Goal: Task Accomplishment & Management: Manage account settings

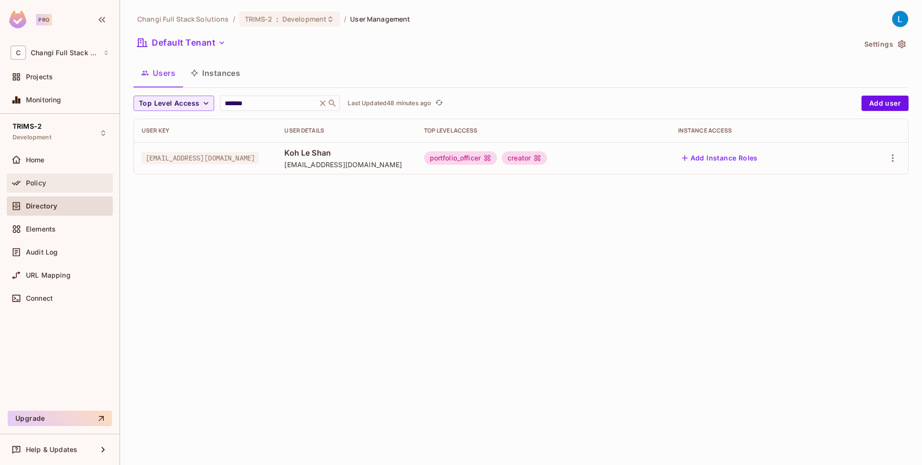
click at [76, 183] on div "Policy" at bounding box center [67, 183] width 83 height 8
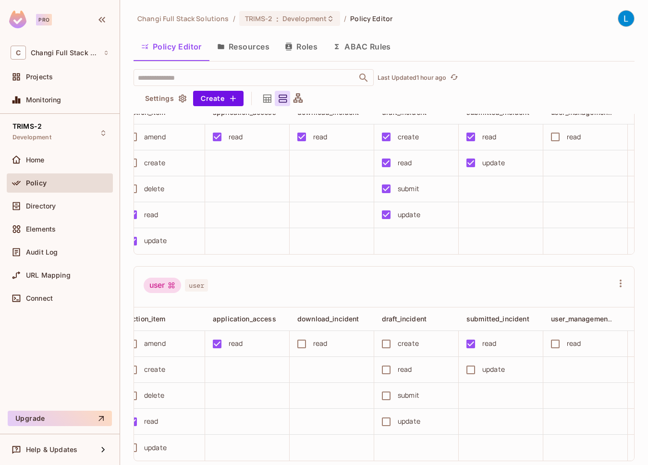
scroll to position [0, 98]
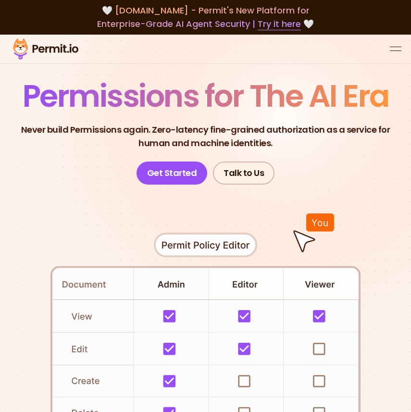
click at [397, 52] on button "open menu" at bounding box center [396, 49] width 12 height 12
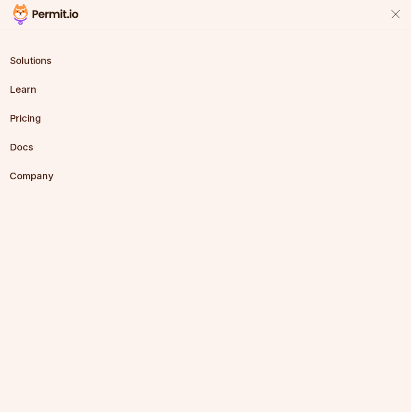
click at [393, 13] on button "close menu" at bounding box center [396, 15] width 12 height 12
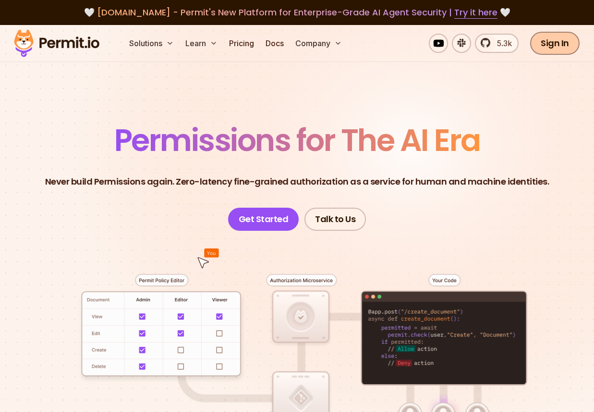
click at [410, 48] on link "Sign In" at bounding box center [554, 43] width 49 height 23
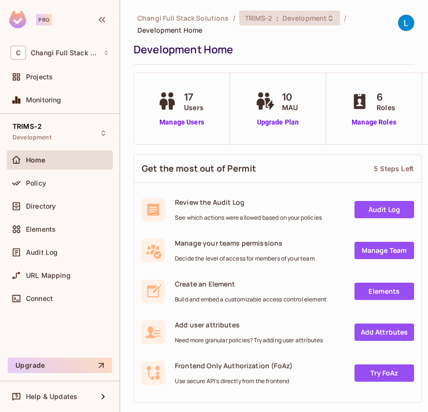
click at [272, 21] on div "TRIMS-2 : Development" at bounding box center [284, 17] width 78 height 9
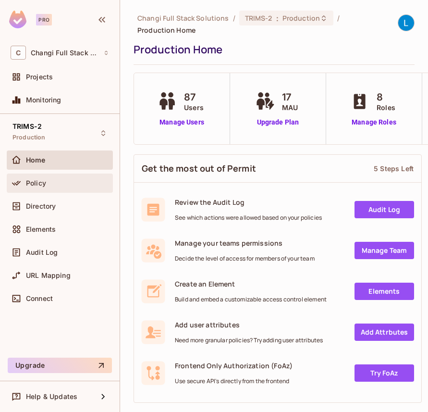
click at [87, 192] on div "Policy" at bounding box center [60, 182] width 106 height 19
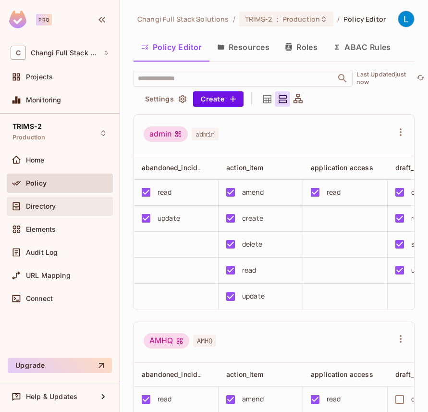
click at [86, 201] on div "Directory" at bounding box center [60, 206] width 98 height 12
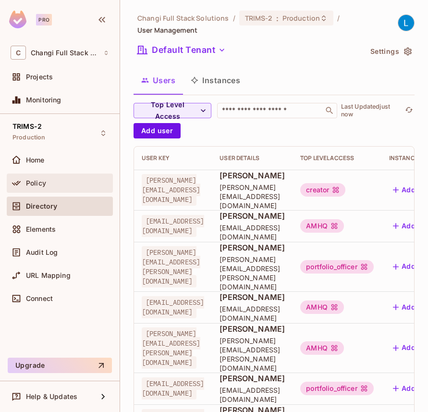
click at [81, 186] on div "Policy" at bounding box center [60, 183] width 98 height 12
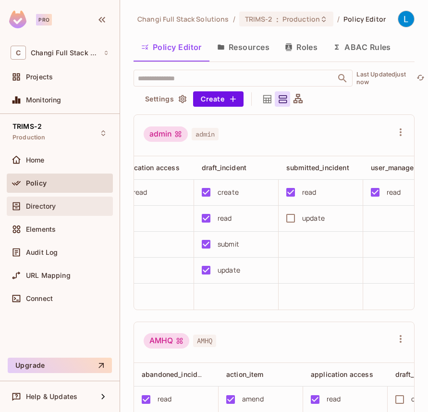
click at [75, 210] on div "Directory" at bounding box center [60, 206] width 98 height 12
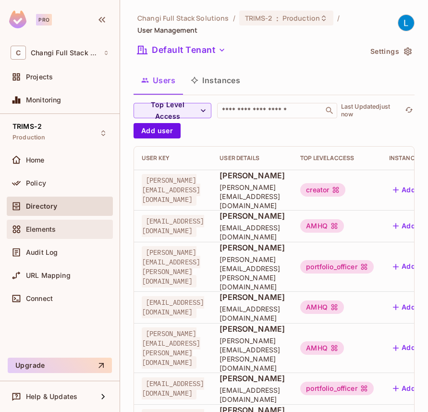
click at [74, 228] on div "Elements" at bounding box center [67, 229] width 83 height 8
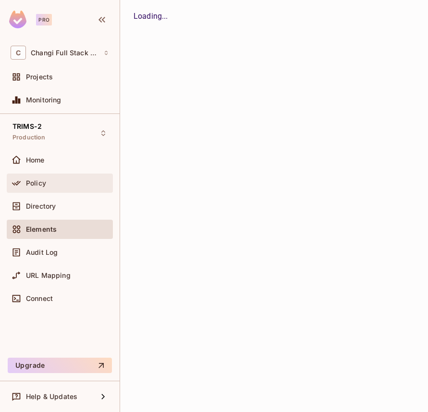
click at [71, 183] on div "Policy" at bounding box center [67, 183] width 83 height 8
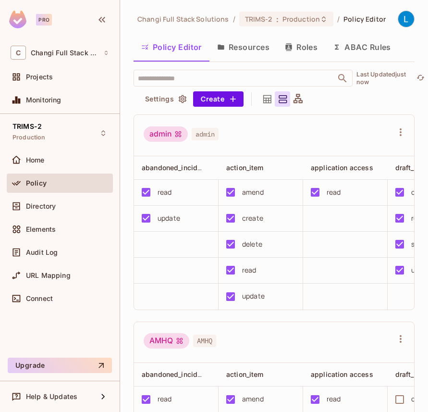
click at [258, 42] on button "Resources" at bounding box center [243, 47] width 68 height 24
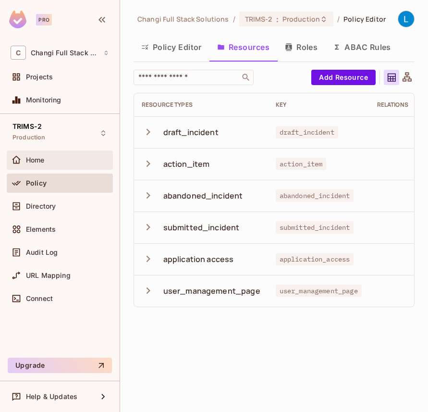
click at [63, 161] on div "Home" at bounding box center [67, 160] width 83 height 8
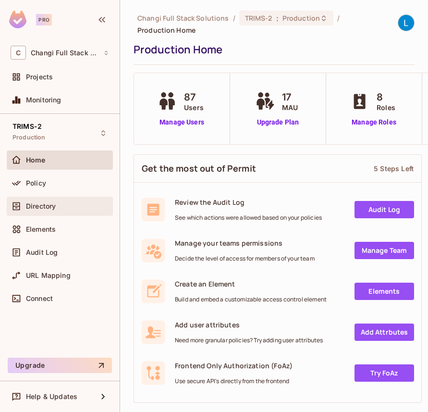
click at [65, 208] on div "Directory" at bounding box center [67, 206] width 83 height 8
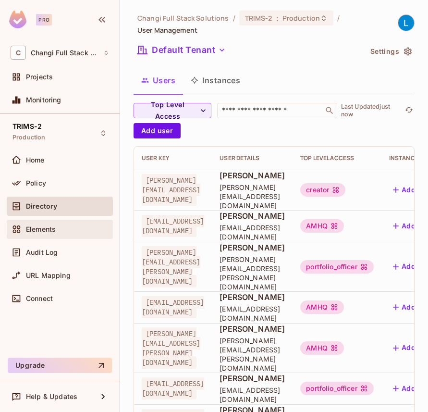
click at [79, 231] on div "Elements" at bounding box center [67, 229] width 83 height 8
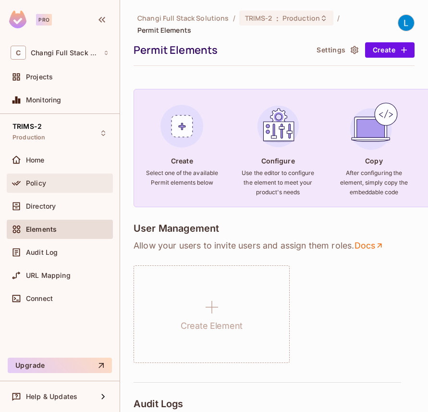
click at [78, 186] on div "Policy" at bounding box center [67, 183] width 83 height 8
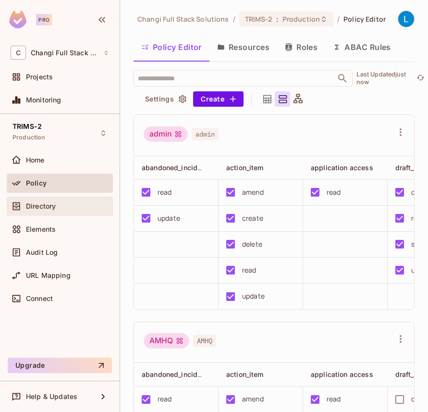
click at [77, 204] on div "Directory" at bounding box center [67, 206] width 83 height 8
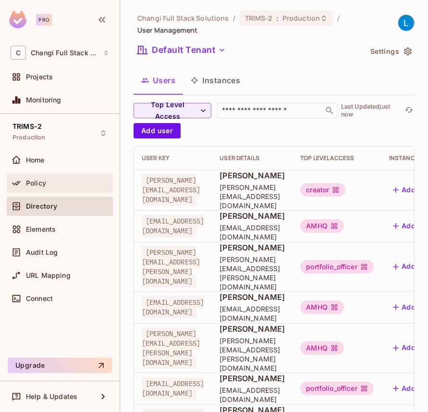
click at [76, 185] on div "Policy" at bounding box center [67, 183] width 83 height 8
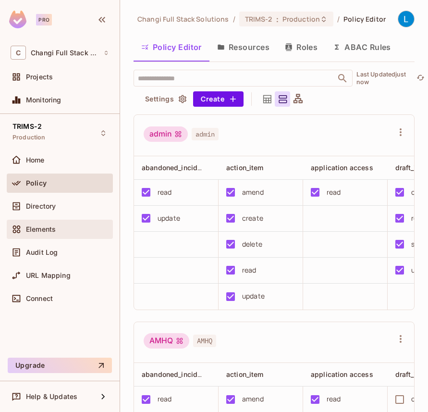
click at [52, 230] on span "Elements" at bounding box center [41, 229] width 30 height 8
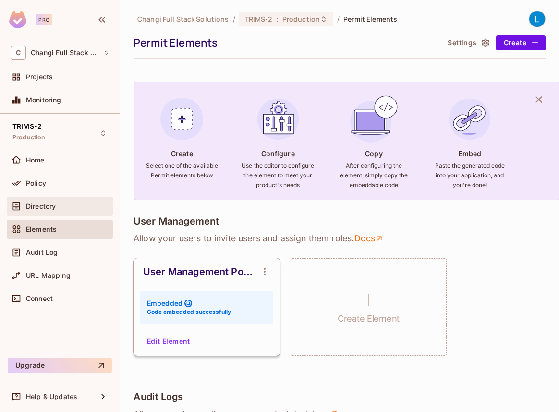
click at [51, 205] on span "Directory" at bounding box center [41, 206] width 30 height 8
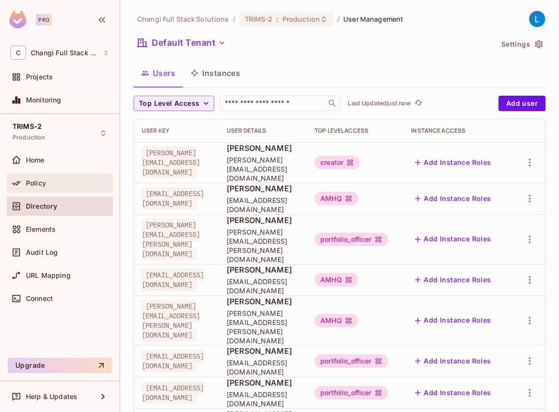
click at [75, 184] on div "Policy" at bounding box center [67, 183] width 83 height 8
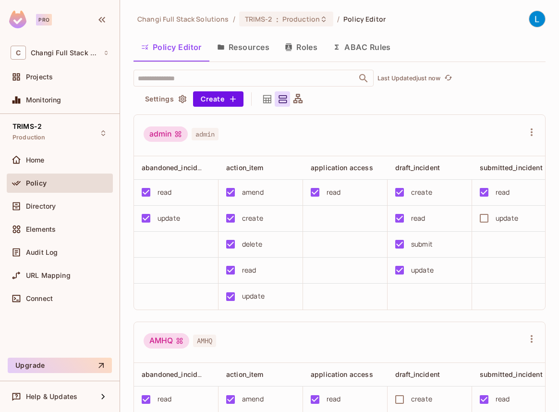
click at [248, 53] on button "Resources" at bounding box center [243, 47] width 68 height 24
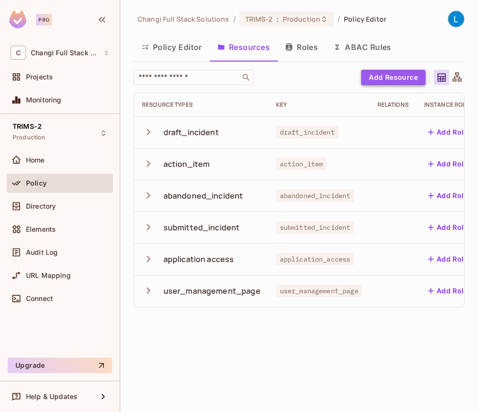
click at [381, 75] on button "Add Resource" at bounding box center [393, 77] width 64 height 15
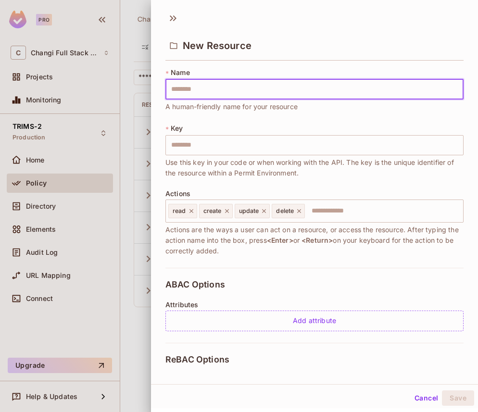
type input "*"
type input "**"
type input "***"
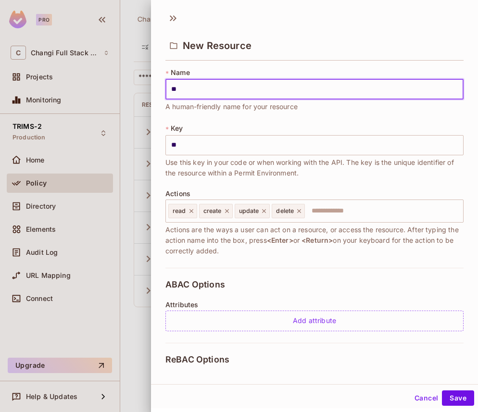
type input "***"
type input "**"
type input "*"
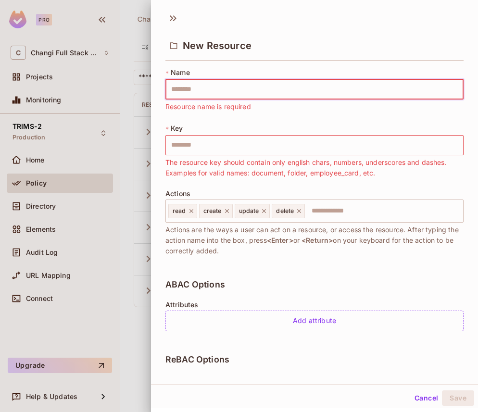
type input "*"
type input "**"
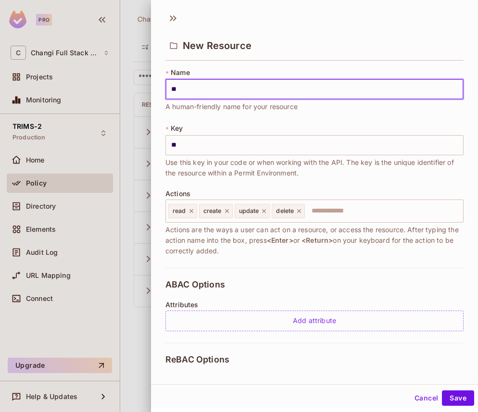
type input "***"
type input "****"
type input "*****"
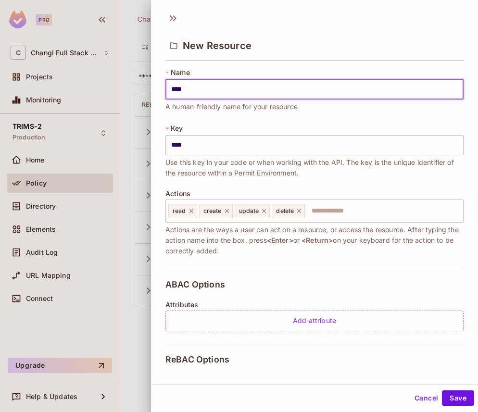
type input "*****"
type input "******"
type input "*******"
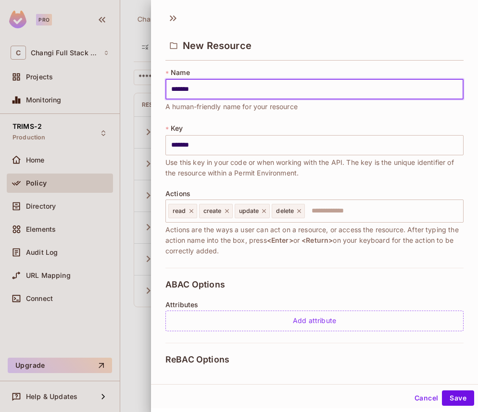
type input "********"
type input "**********"
click at [301, 210] on icon at bounding box center [298, 211] width 7 height 7
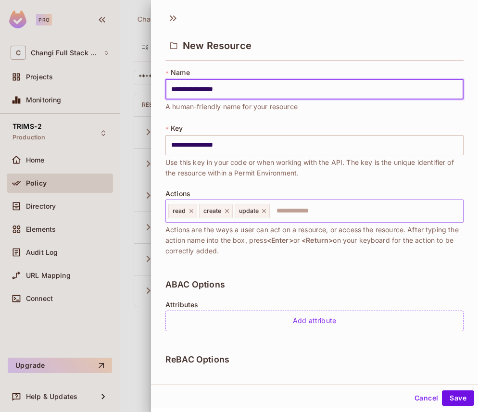
click at [264, 210] on icon at bounding box center [264, 211] width 4 height 4
click at [226, 211] on icon at bounding box center [226, 211] width 4 height 4
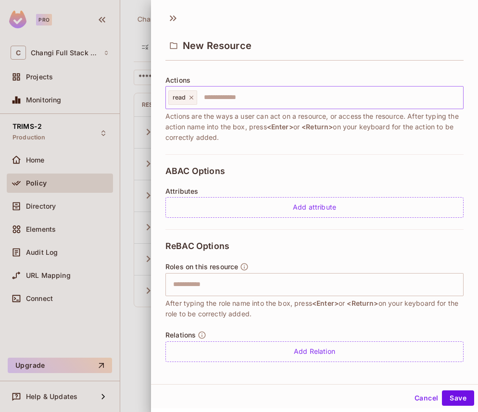
scroll to position [117, 0]
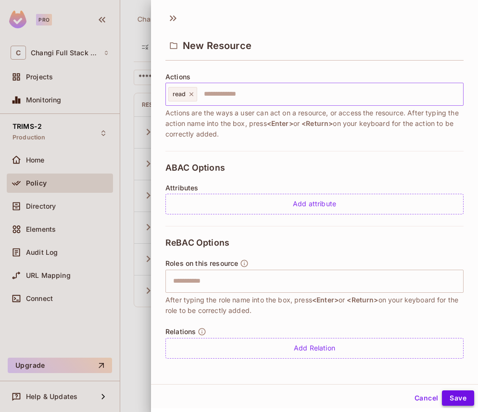
click at [457, 401] on button "Save" at bounding box center [457, 397] width 32 height 15
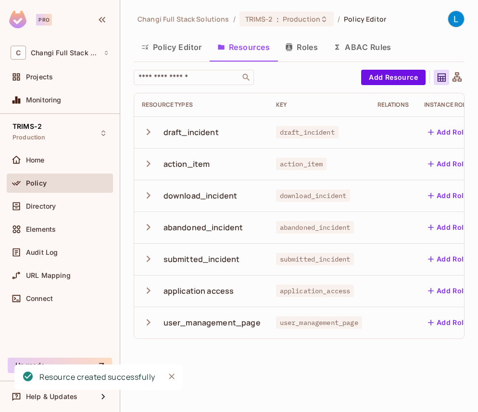
click at [183, 46] on button "Policy Editor" at bounding box center [172, 47] width 76 height 24
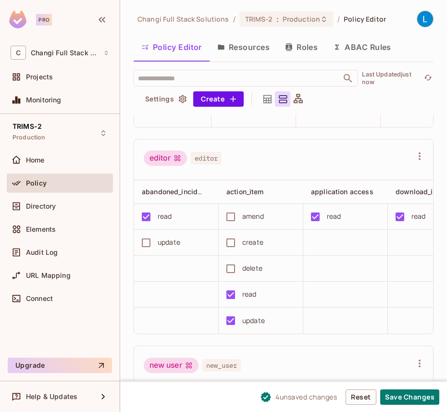
scroll to position [600, 0]
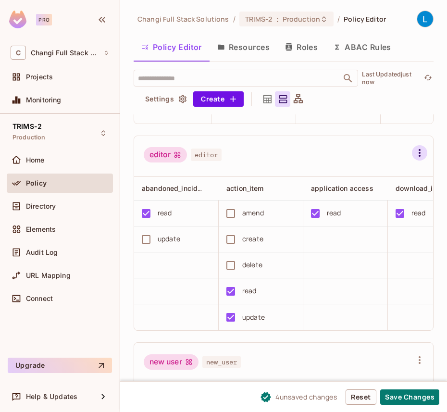
click at [423, 153] on icon "button" at bounding box center [420, 153] width 12 height 12
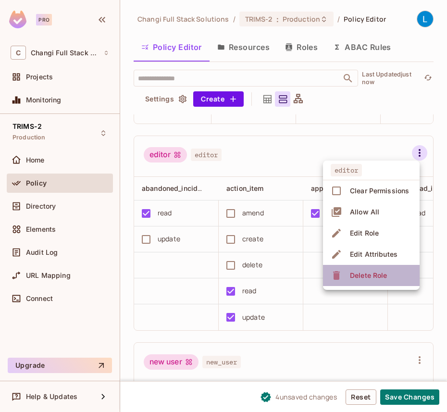
click at [374, 277] on div "Delete Role" at bounding box center [368, 275] width 37 height 10
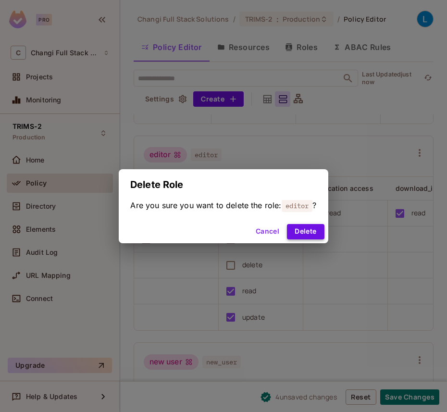
click at [312, 231] on button "Delete" at bounding box center [305, 231] width 37 height 15
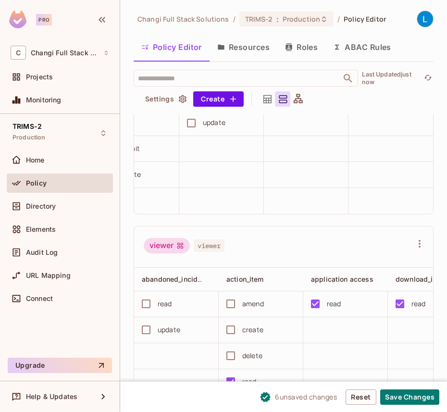
scroll to position [1142, 0]
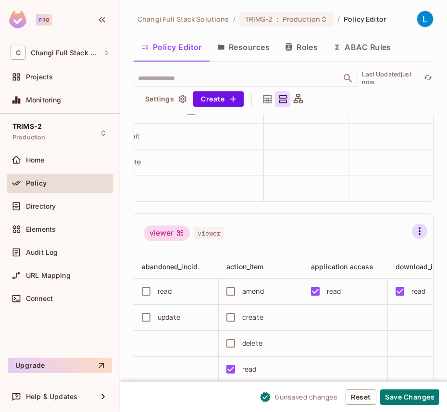
click at [417, 229] on icon "button" at bounding box center [420, 231] width 12 height 12
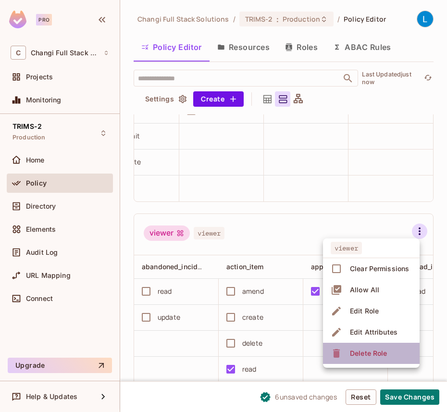
click at [362, 356] on div "Delete Role" at bounding box center [368, 353] width 37 height 10
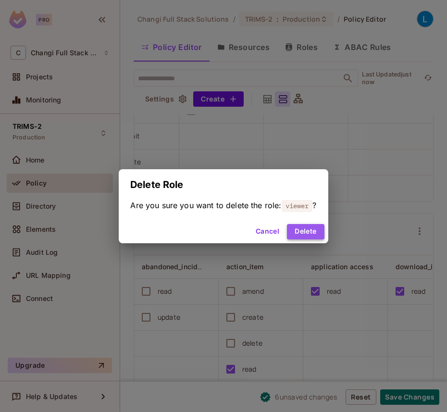
click at [310, 231] on button "Delete" at bounding box center [305, 231] width 37 height 15
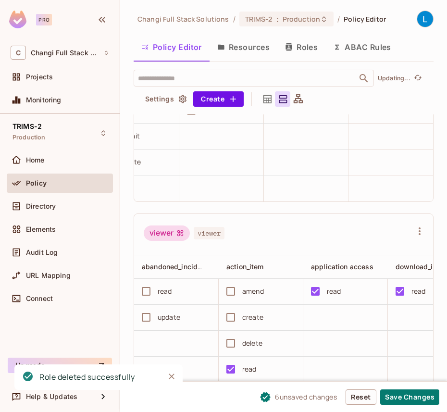
scroll to position [935, 0]
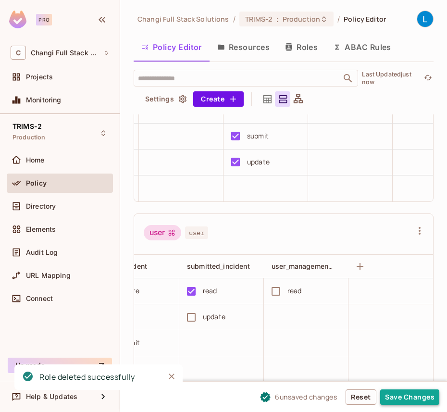
click at [405, 399] on button "Save Changes" at bounding box center [409, 396] width 59 height 15
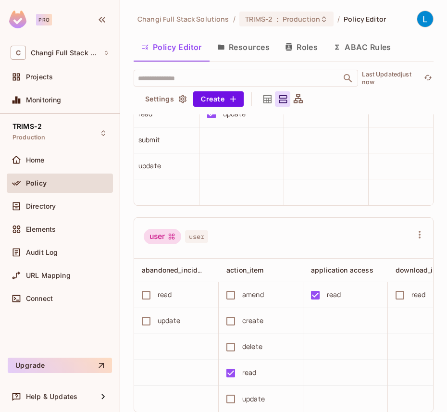
scroll to position [935, 0]
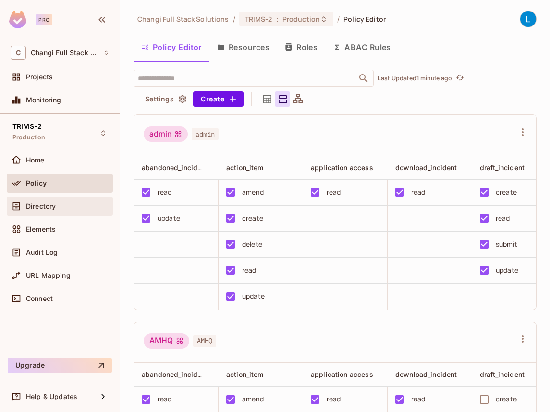
click at [65, 208] on div "Directory" at bounding box center [67, 206] width 83 height 8
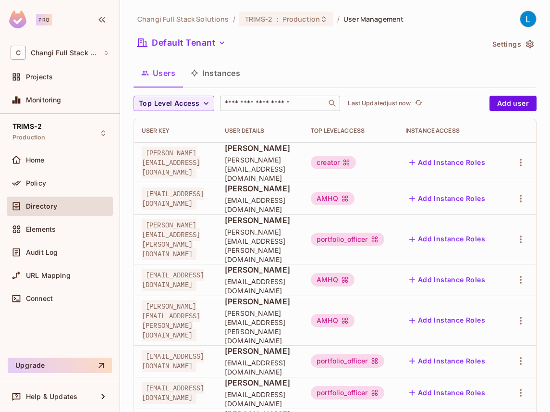
click at [250, 107] on input "text" at bounding box center [273, 103] width 101 height 10
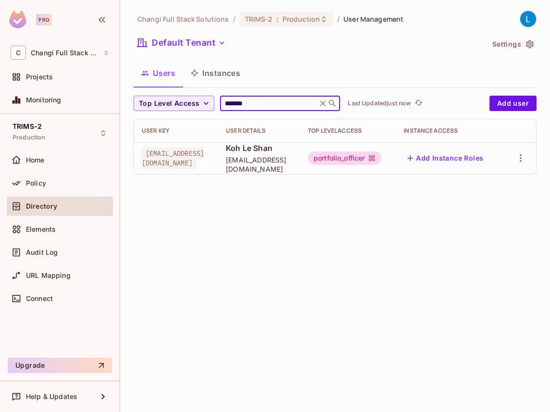
scroll to position [0, 70]
type input "*******"
click at [446, 160] on icon "button" at bounding box center [521, 158] width 2 height 8
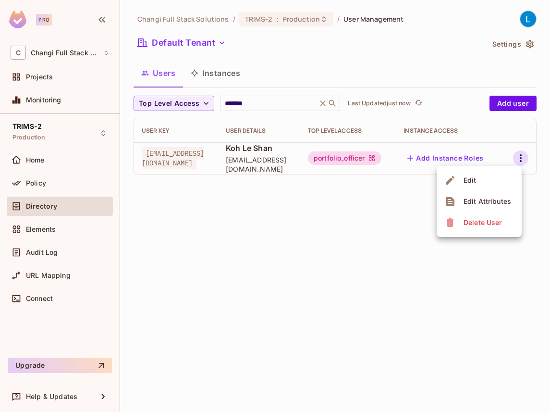
click at [446, 185] on li "Edit" at bounding box center [479, 180] width 85 height 21
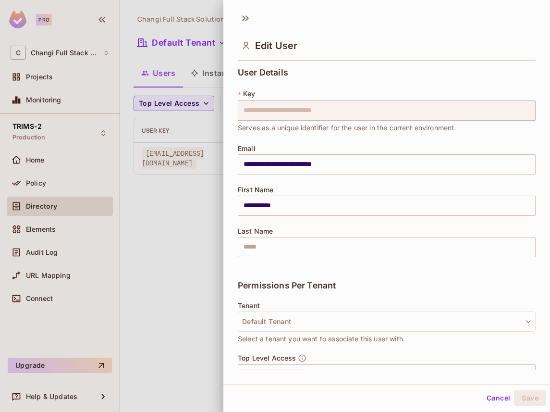
scroll to position [108, 0]
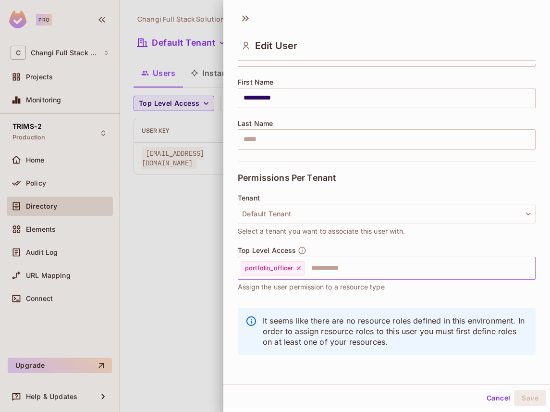
click at [296, 269] on icon at bounding box center [298, 268] width 7 height 7
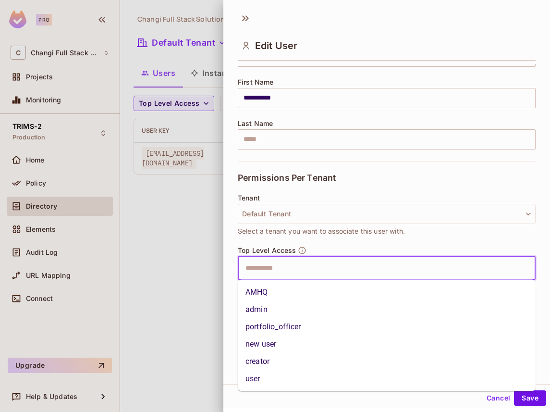
click at [296, 269] on input "text" at bounding box center [378, 267] width 277 height 19
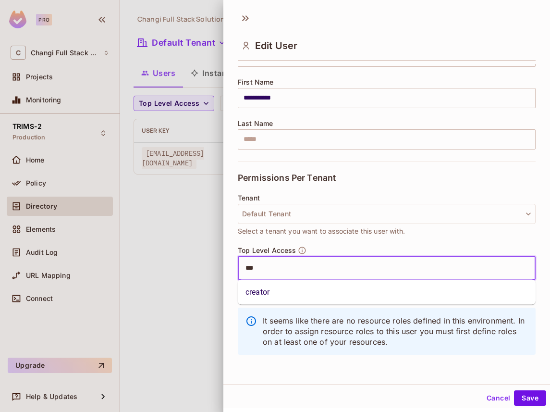
type input "****"
click at [287, 290] on li "creator" at bounding box center [387, 291] width 298 height 17
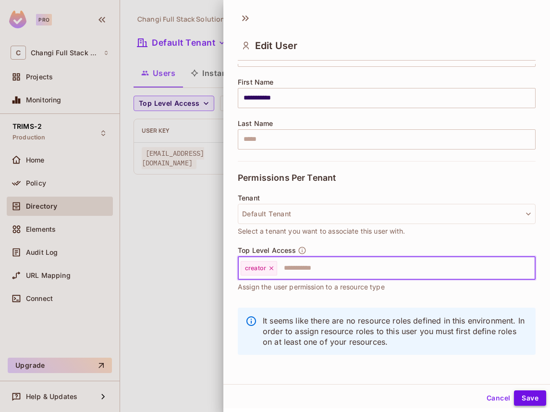
click at [446, 396] on button "Save" at bounding box center [530, 397] width 32 height 15
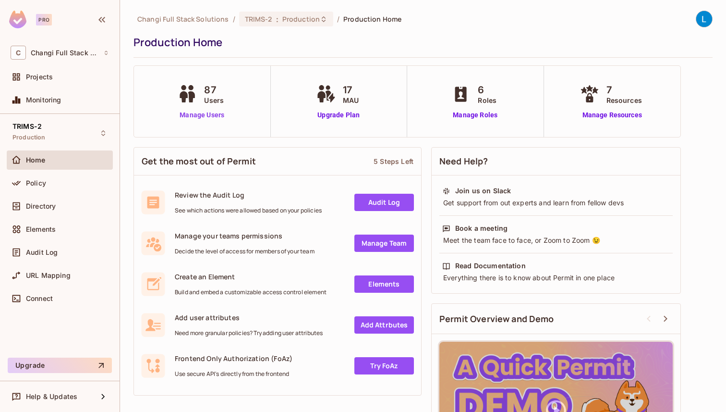
click at [209, 116] on link "Manage Users" at bounding box center [201, 115] width 53 height 10
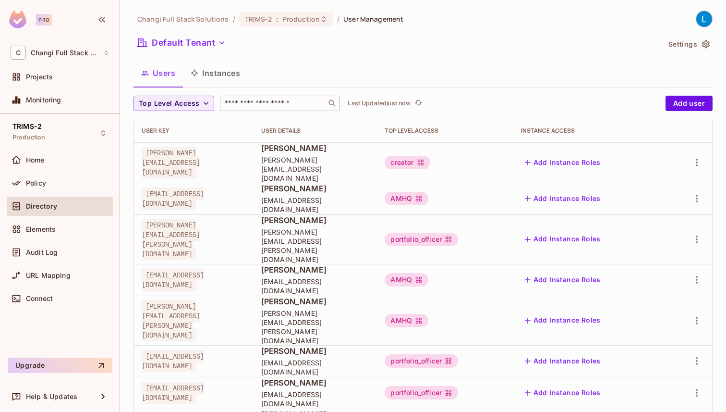
click at [276, 107] on input "text" at bounding box center [273, 103] width 101 height 10
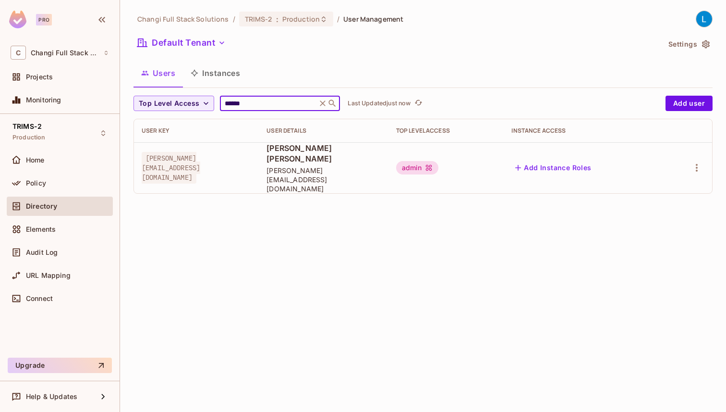
type input "******"
drag, startPoint x: 268, startPoint y: 99, endPoint x: 169, endPoint y: 99, distance: 99.4
click at [169, 99] on div "Top Level Access ****** ​ Last Updated 5 minutes ago" at bounding box center [397, 103] width 527 height 15
type input "******"
click at [697, 162] on icon "button" at bounding box center [697, 168] width 12 height 12
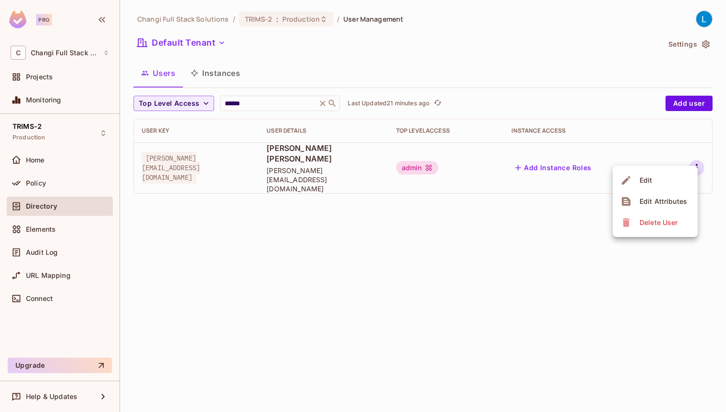
click at [682, 176] on li "Edit" at bounding box center [655, 180] width 85 height 21
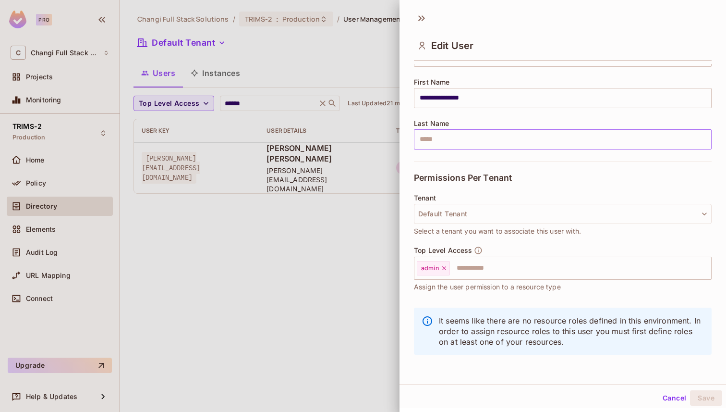
scroll to position [1, 0]
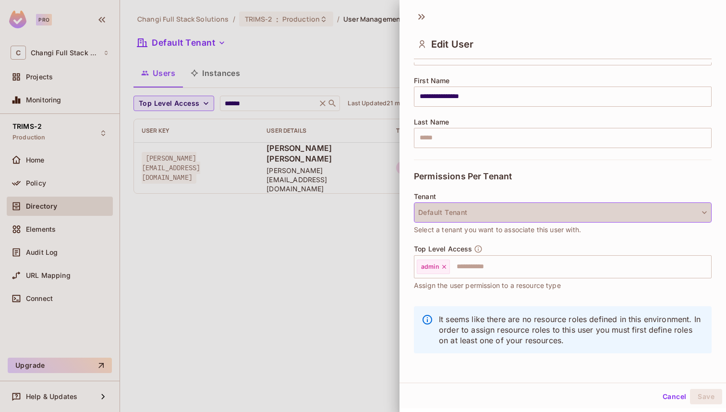
click at [622, 212] on button "Default Tenant" at bounding box center [563, 212] width 298 height 20
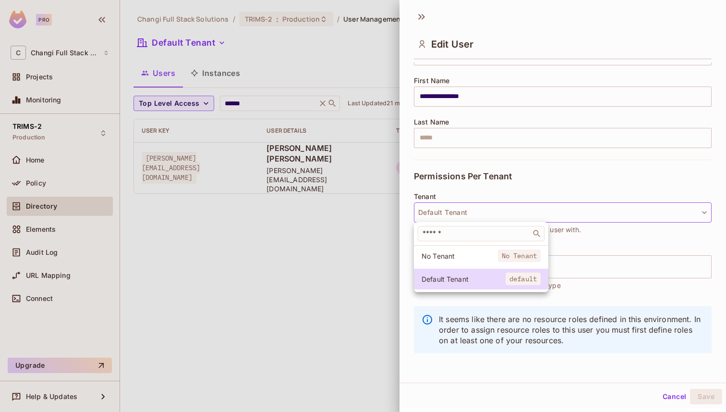
click at [600, 368] on div at bounding box center [363, 206] width 726 height 412
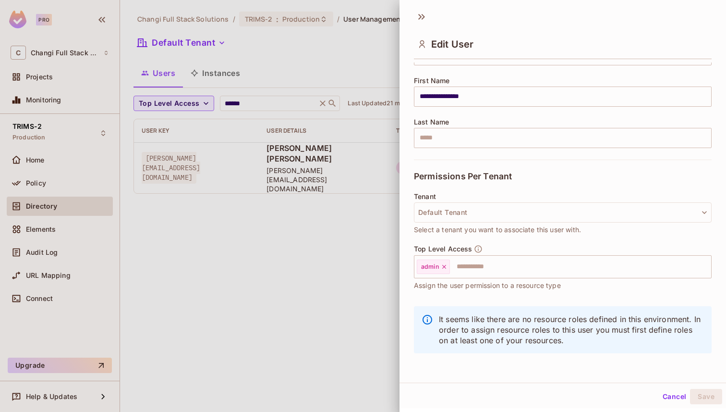
click at [682, 393] on button "Cancel" at bounding box center [674, 396] width 31 height 15
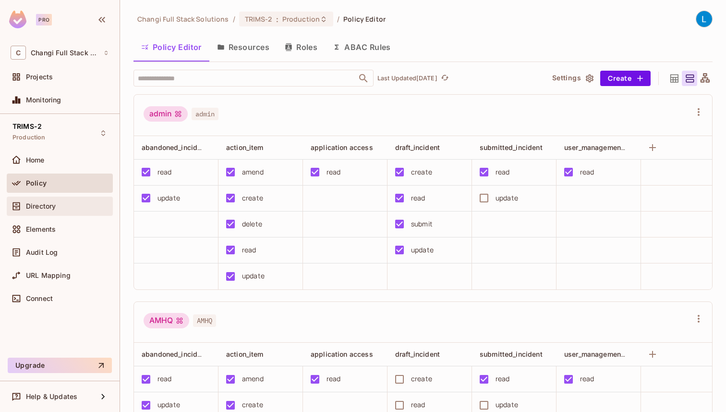
click at [55, 203] on span "Directory" at bounding box center [41, 206] width 30 height 8
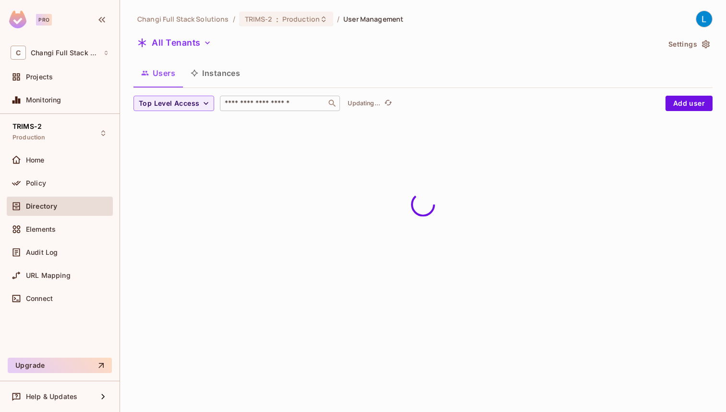
click at [243, 108] on input "text" at bounding box center [273, 103] width 101 height 10
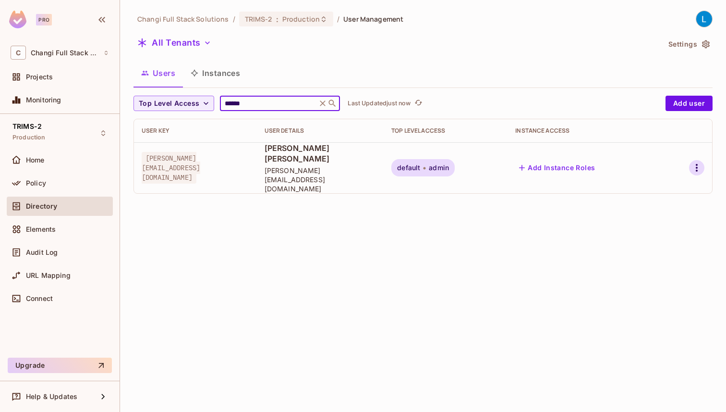
type input "******"
click at [697, 164] on icon "button" at bounding box center [697, 168] width 2 height 8
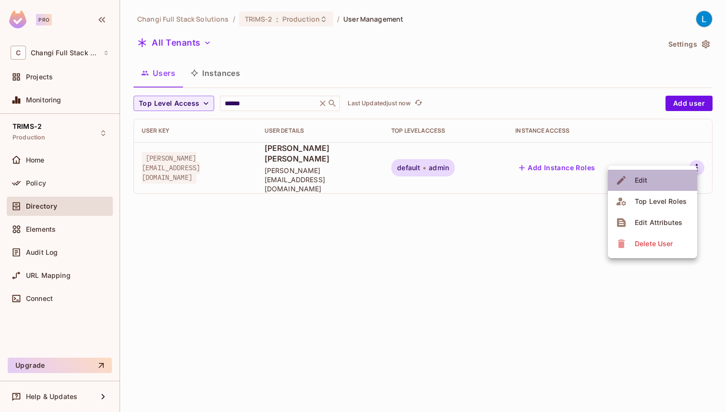
click at [673, 178] on li "Edit" at bounding box center [652, 180] width 89 height 21
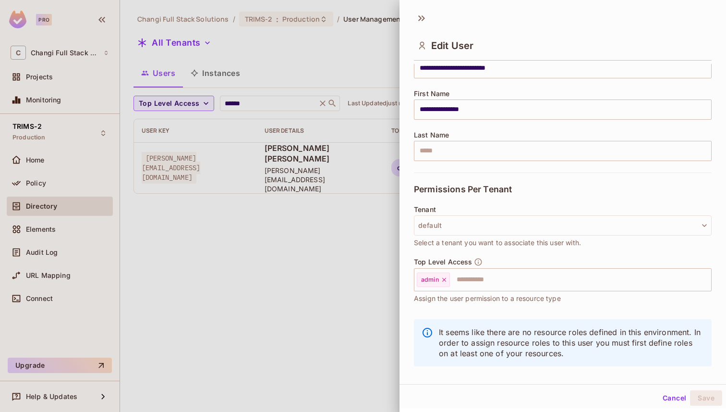
scroll to position [108, 0]
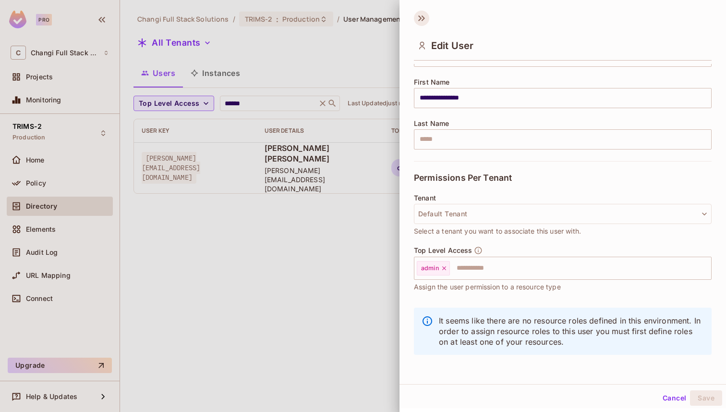
click at [421, 19] on icon at bounding box center [421, 18] width 15 height 15
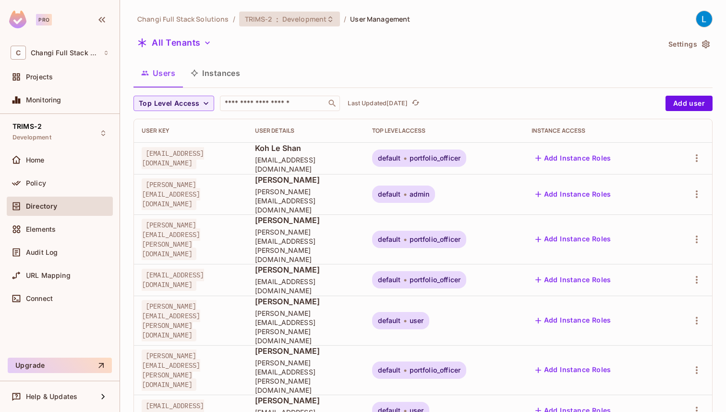
click at [283, 21] on span "Development" at bounding box center [304, 18] width 44 height 9
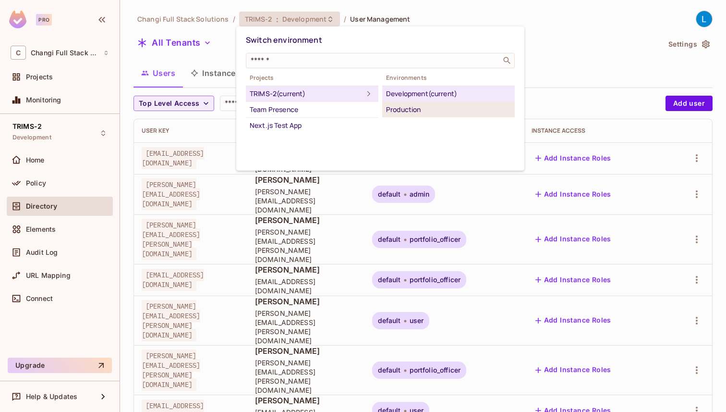
click at [426, 108] on div "Production" at bounding box center [448, 110] width 125 height 12
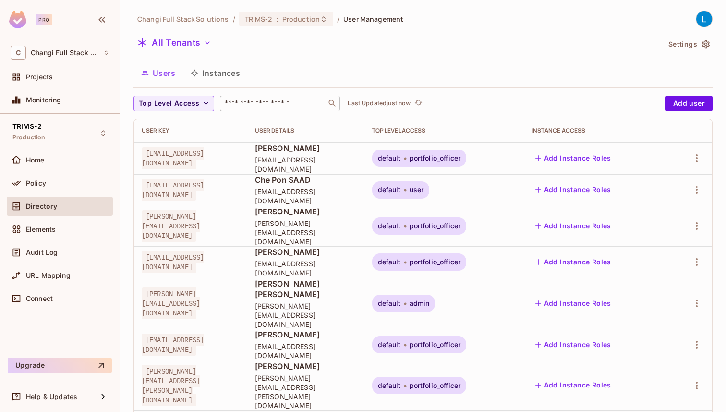
click at [284, 101] on input "text" at bounding box center [273, 103] width 101 height 10
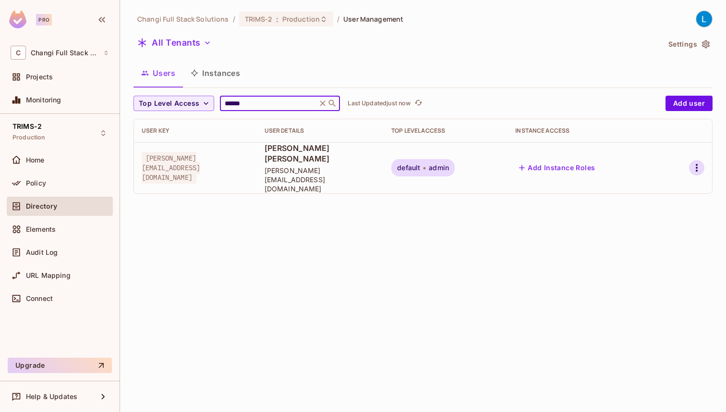
type input "******"
click at [699, 162] on icon "button" at bounding box center [697, 168] width 12 height 12
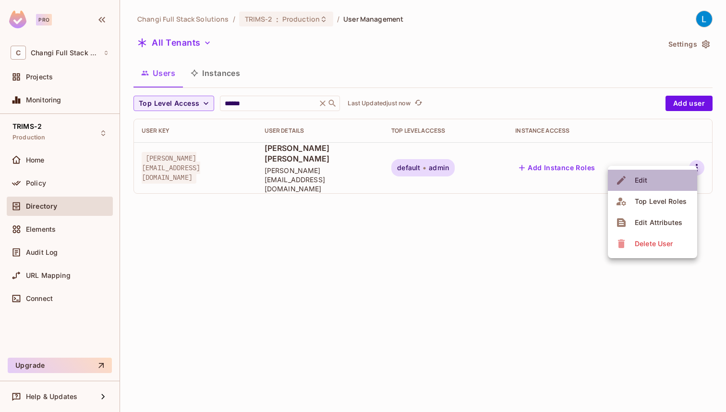
click at [675, 180] on li "Edit" at bounding box center [652, 180] width 89 height 21
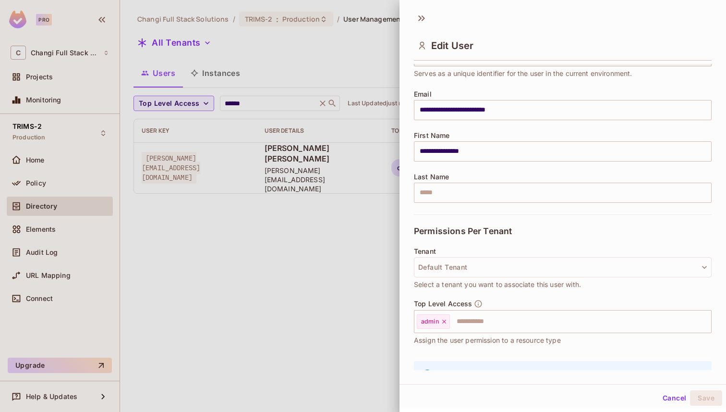
scroll to position [108, 0]
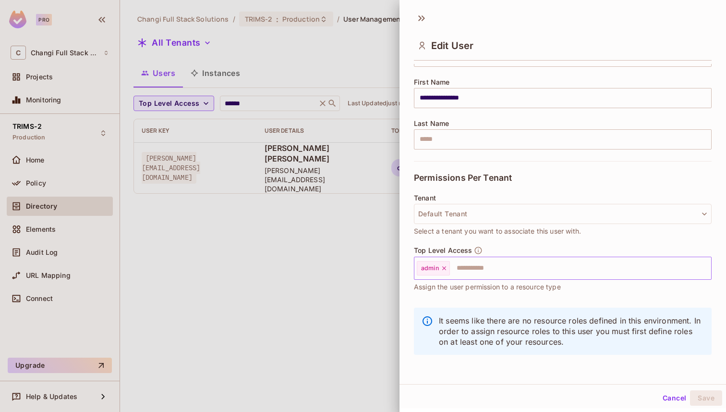
click at [444, 265] on icon at bounding box center [444, 268] width 7 height 7
click at [447, 272] on input "text" at bounding box center [554, 267] width 277 height 19
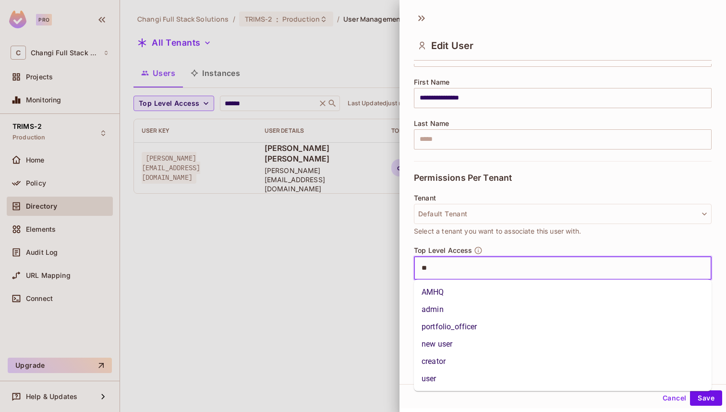
type input "***"
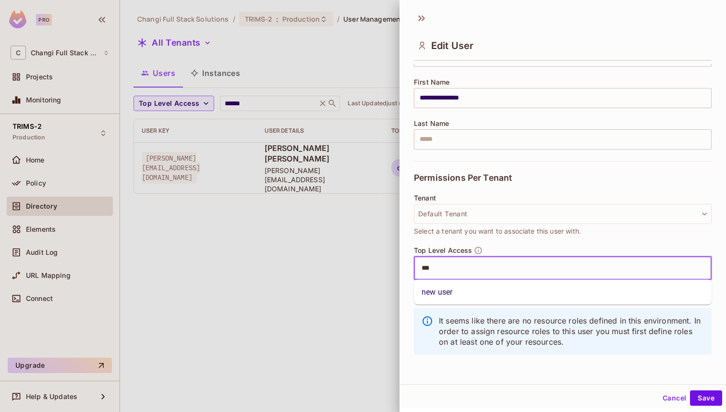
click at [447, 293] on li "new user" at bounding box center [563, 291] width 298 height 17
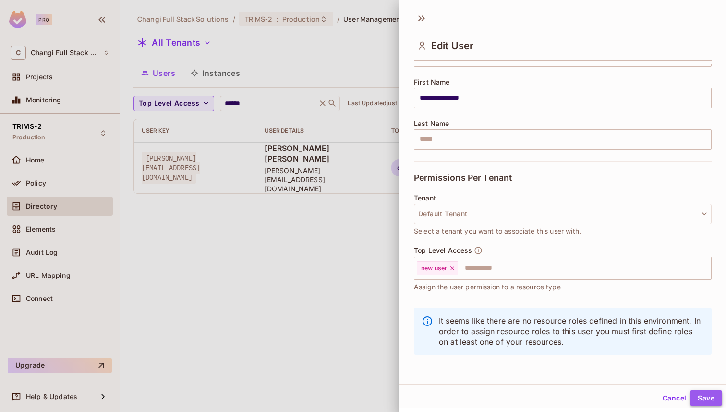
click at [705, 396] on button "Save" at bounding box center [706, 397] width 32 height 15
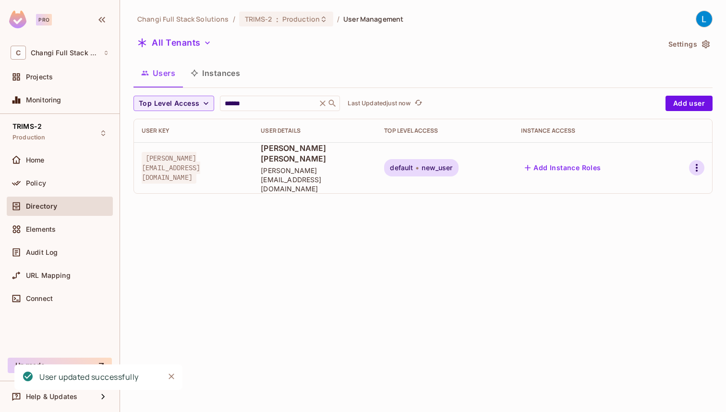
click at [699, 162] on icon "button" at bounding box center [697, 168] width 12 height 12
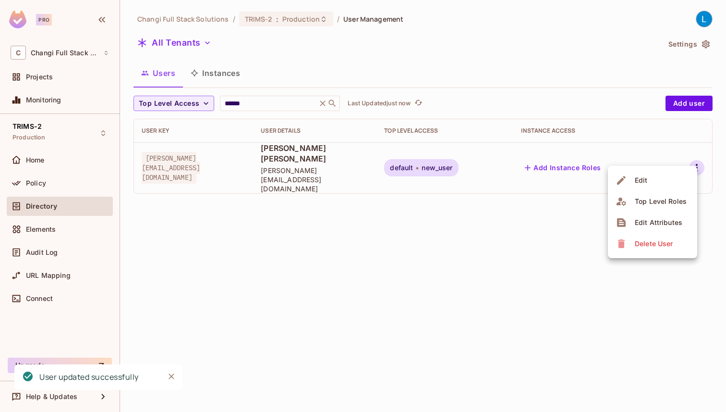
click at [667, 183] on li "Edit" at bounding box center [652, 180] width 89 height 21
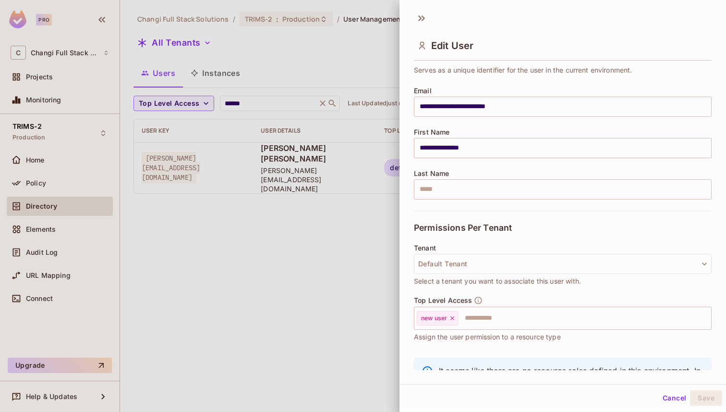
scroll to position [83, 0]
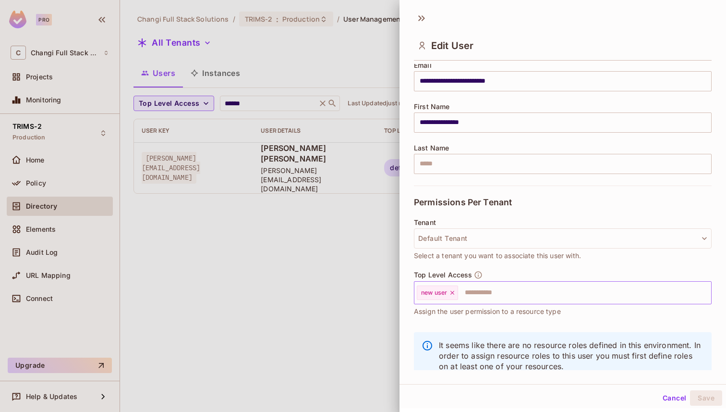
click at [454, 293] on icon at bounding box center [453, 293] width 4 height 4
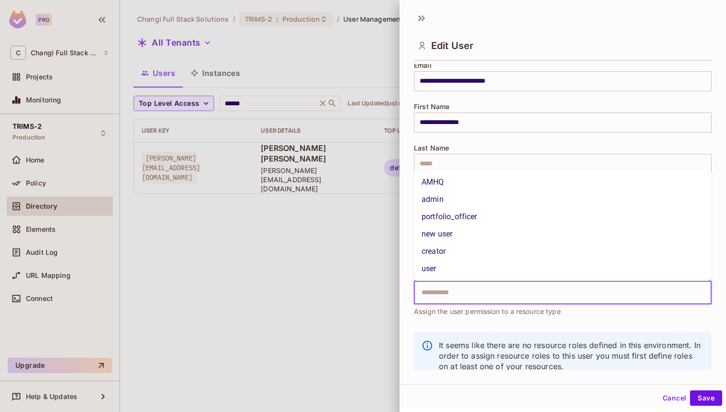
click at [454, 293] on input "text" at bounding box center [554, 292] width 277 height 19
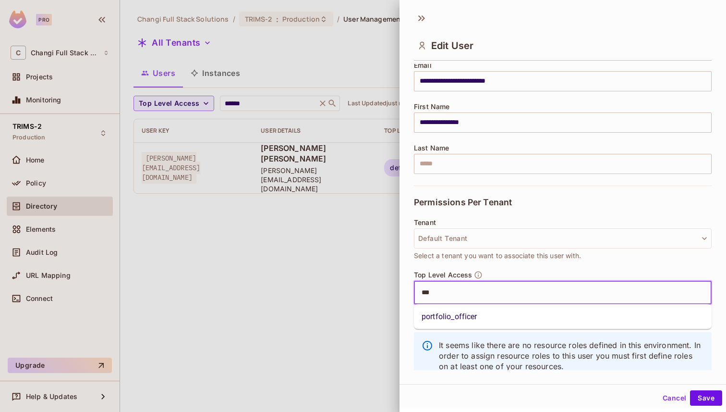
type input "****"
click at [455, 313] on li "portfolio_officer" at bounding box center [563, 316] width 298 height 17
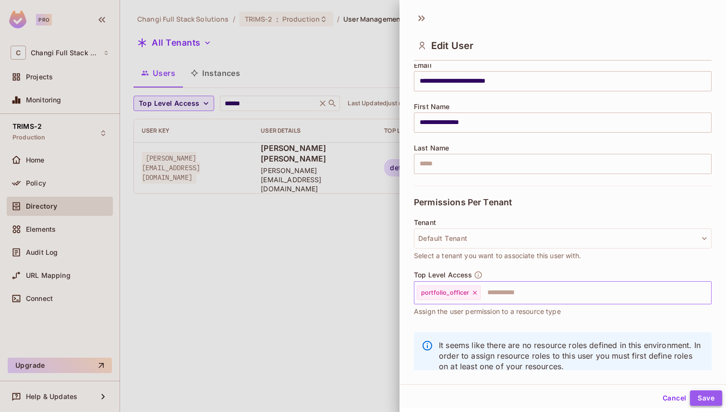
click at [709, 392] on button "Save" at bounding box center [706, 397] width 32 height 15
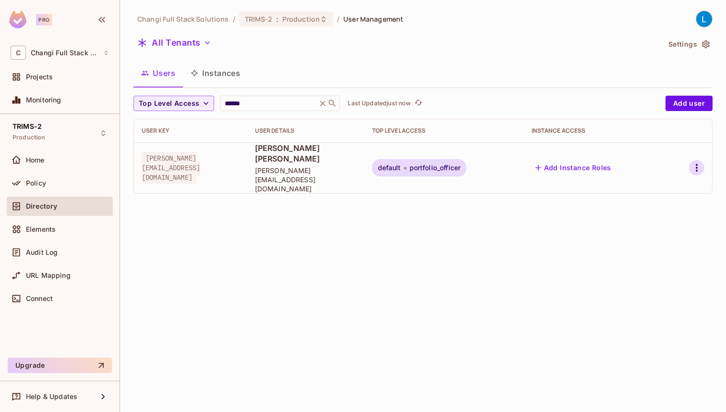
click at [694, 162] on icon "button" at bounding box center [697, 168] width 12 height 12
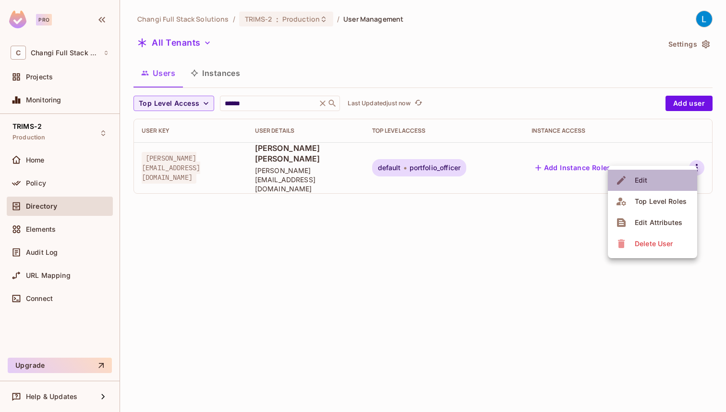
click at [661, 184] on li "Edit" at bounding box center [652, 180] width 89 height 21
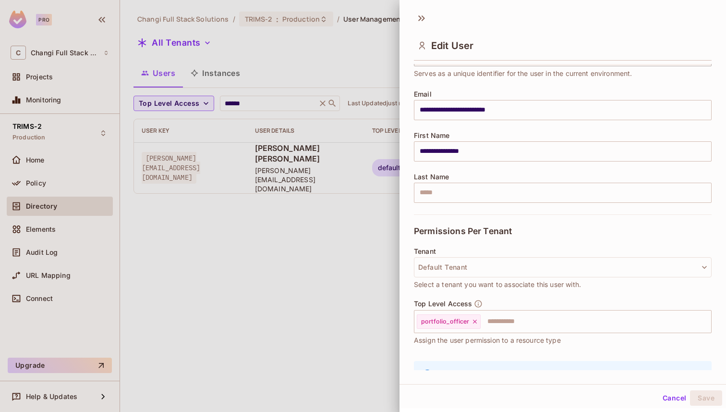
scroll to position [77, 0]
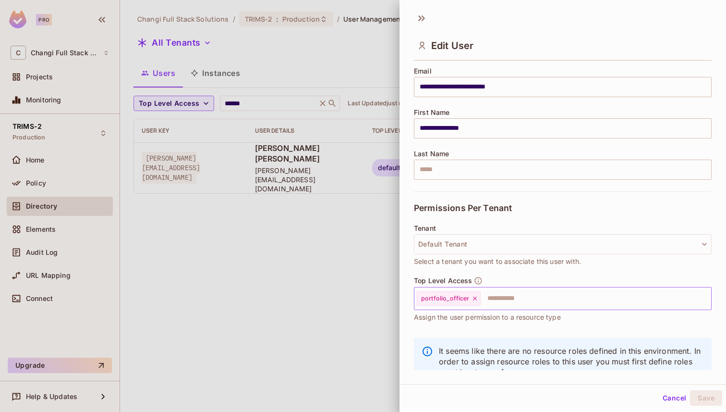
click at [473, 300] on icon at bounding box center [475, 298] width 7 height 7
click at [473, 300] on input "text" at bounding box center [554, 298] width 277 height 19
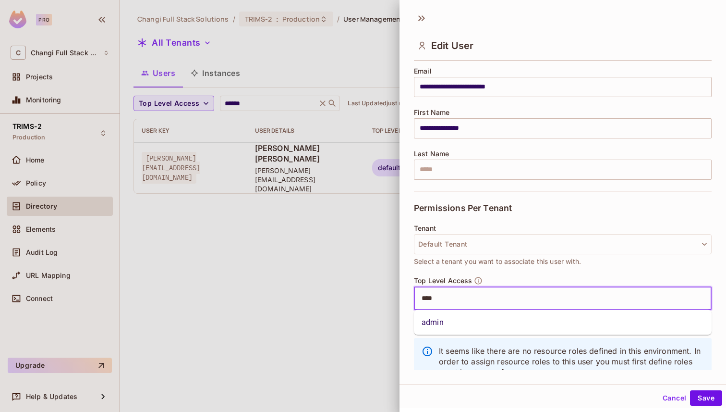
type input "*****"
click at [476, 319] on li "admin" at bounding box center [563, 322] width 298 height 17
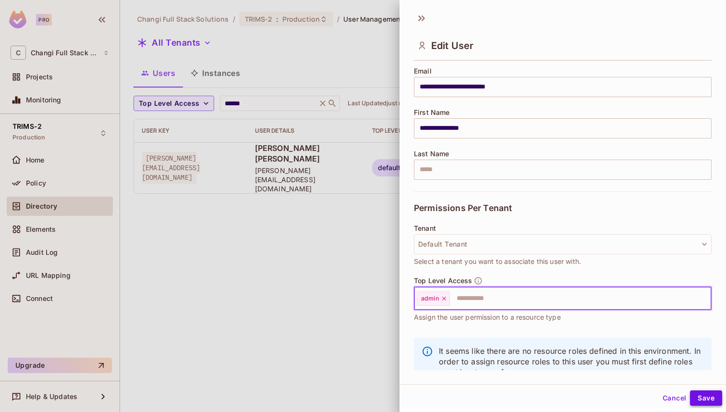
click at [706, 398] on button "Save" at bounding box center [706, 397] width 32 height 15
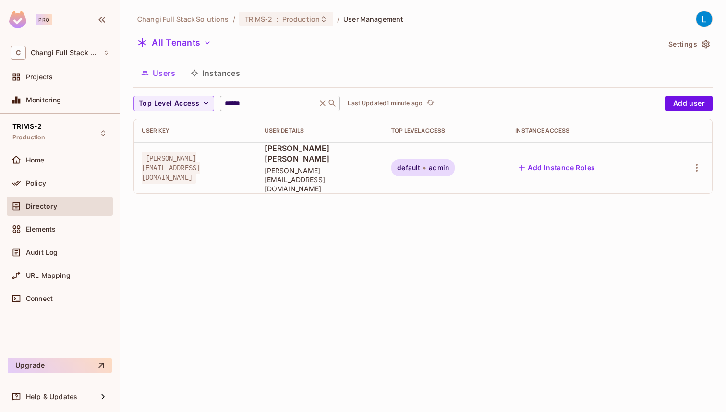
click at [324, 105] on icon at bounding box center [323, 103] width 6 height 6
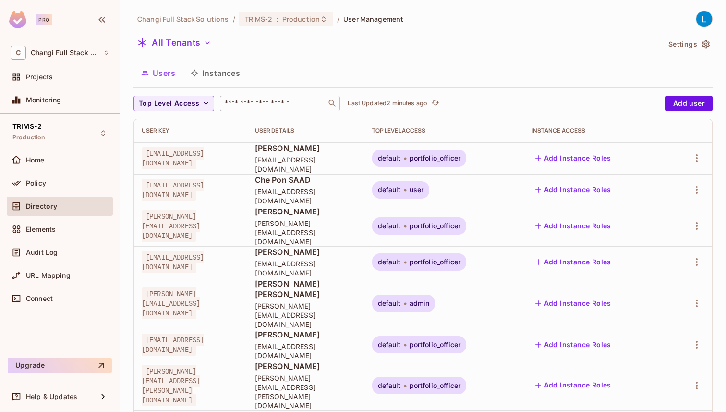
click at [359, 66] on div "Users Instances" at bounding box center [423, 73] width 579 height 24
drag, startPoint x: 262, startPoint y: 72, endPoint x: 259, endPoint y: 47, distance: 25.6
click at [259, 47] on div "Changi Full Stack Solutions / TRIMS-2 : Production / User Management All Tenant…" at bounding box center [423, 375] width 579 height 728
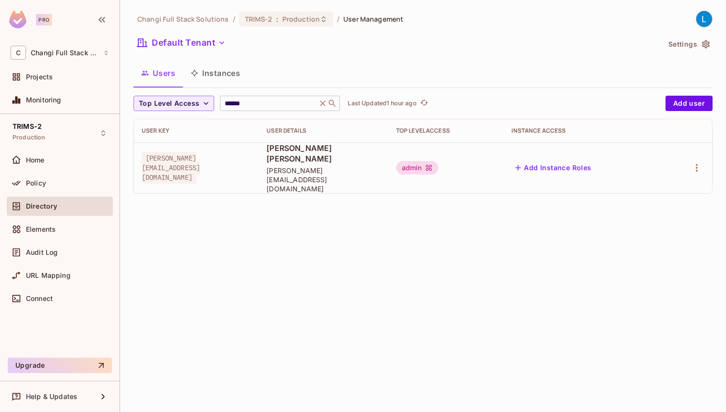
click at [323, 102] on icon at bounding box center [323, 103] width 6 height 6
